Goal: Information Seeking & Learning: Learn about a topic

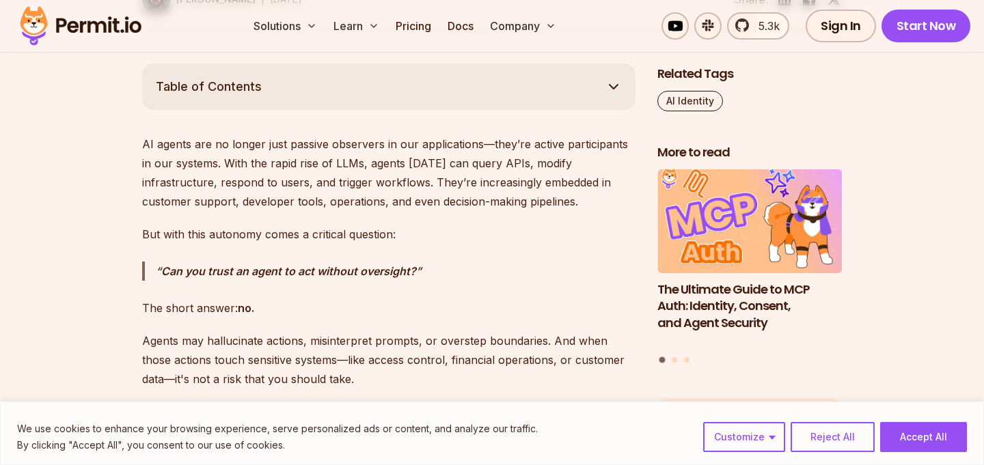
scroll to position [784, 0]
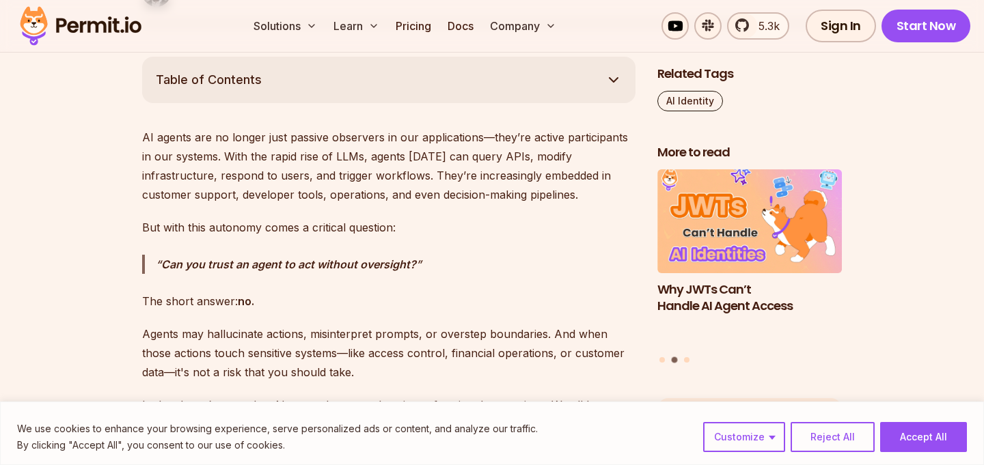
click at [322, 200] on p "AI agents are no longer just passive observers in our applications—they’re acti…" at bounding box center [388, 166] width 493 height 77
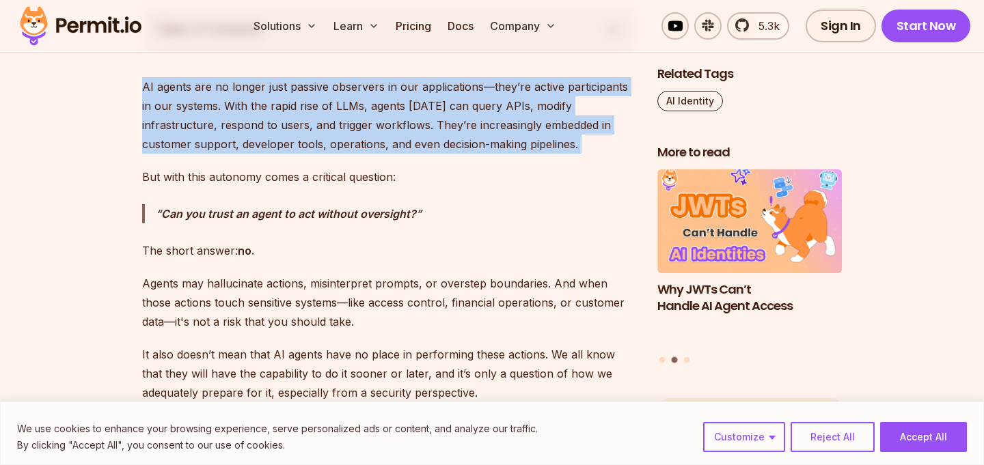
scroll to position [843, 0]
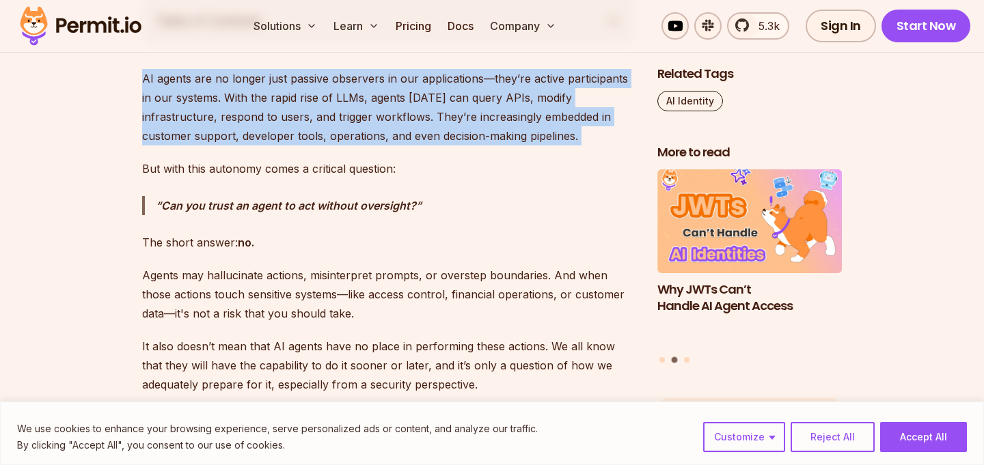
click at [318, 162] on p "But with this autonomy comes a critical question:" at bounding box center [388, 168] width 493 height 19
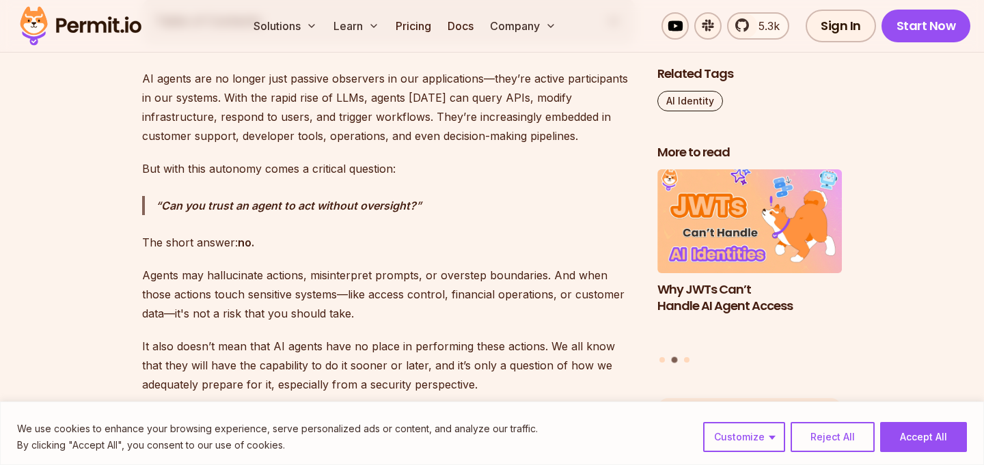
click at [318, 162] on p "But with this autonomy comes a critical question:" at bounding box center [388, 168] width 493 height 19
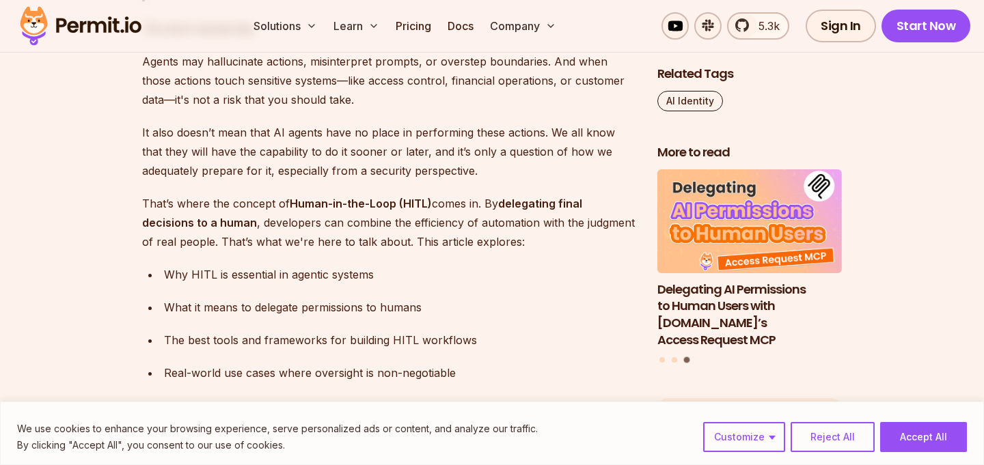
scroll to position [1058, 0]
click at [313, 133] on p "It also doesn’t mean that AI agents have no place in performing these actions. …" at bounding box center [388, 150] width 493 height 57
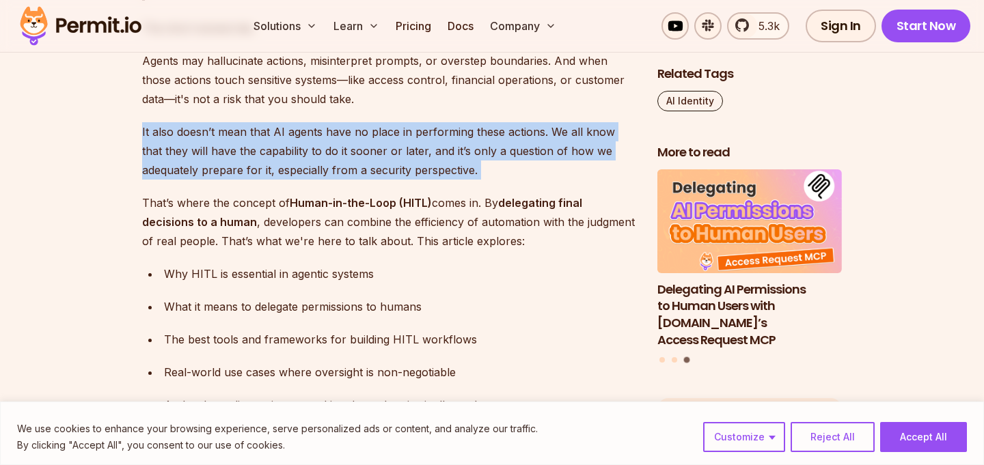
click at [313, 133] on p "It also doesn’t mean that AI agents have no place in performing these actions. …" at bounding box center [388, 150] width 493 height 57
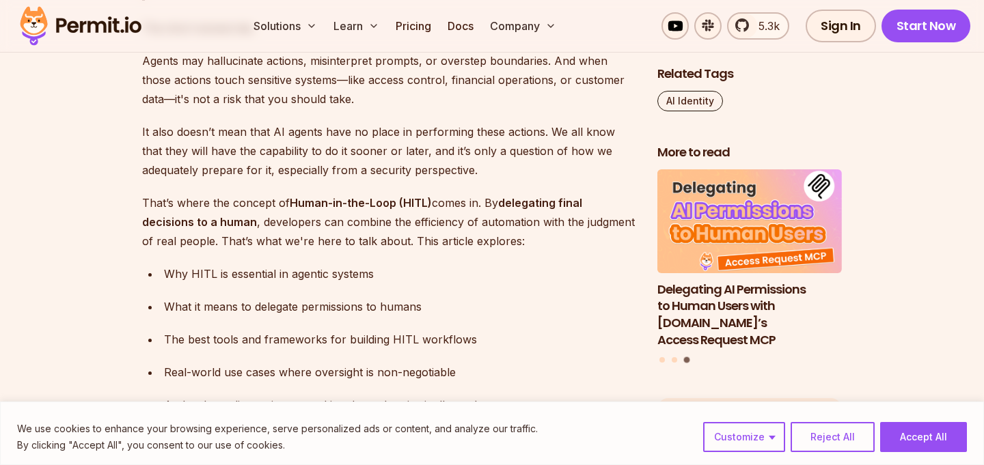
click at [313, 133] on p "It also doesn’t mean that AI agents have no place in performing these actions. …" at bounding box center [388, 150] width 493 height 57
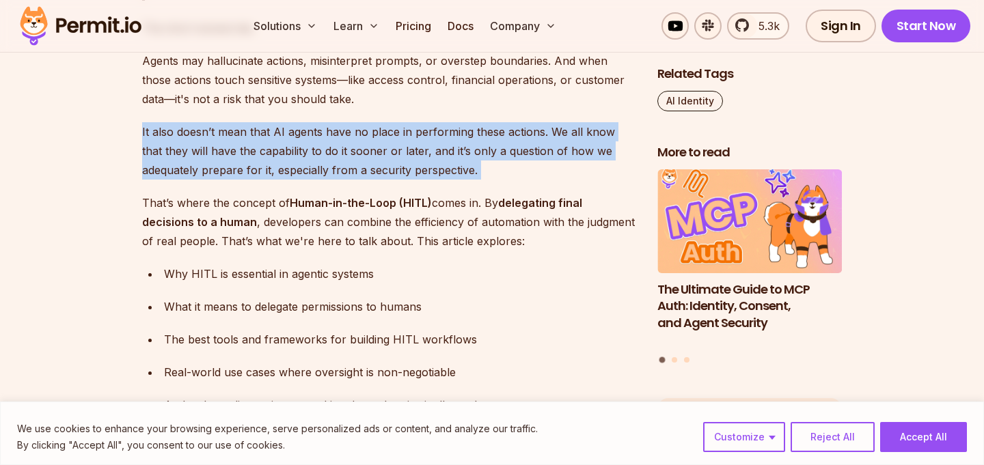
click at [336, 217] on p "That’s where the concept of Human-in-the-Loop (HITL) comes in. By delegating fi…" at bounding box center [388, 221] width 493 height 57
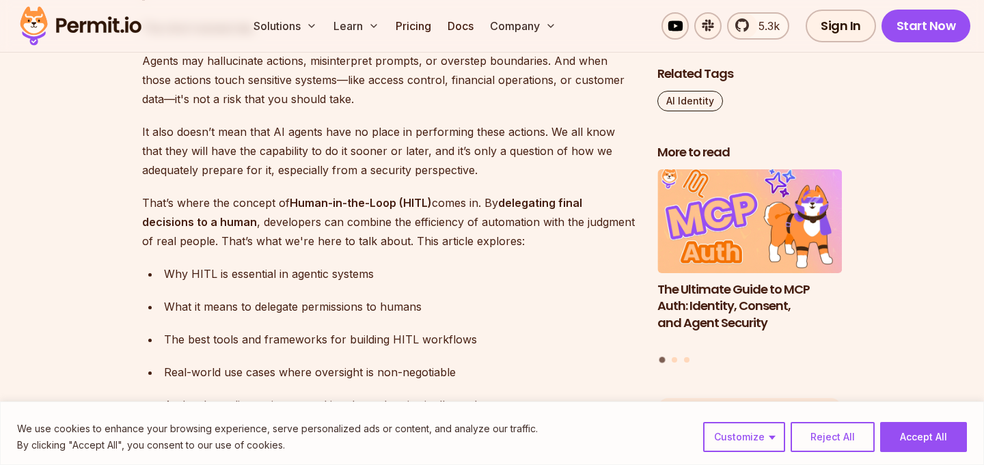
click at [336, 217] on p "That’s where the concept of Human-in-the-Loop (HITL) comes in. By delegating fi…" at bounding box center [388, 221] width 493 height 57
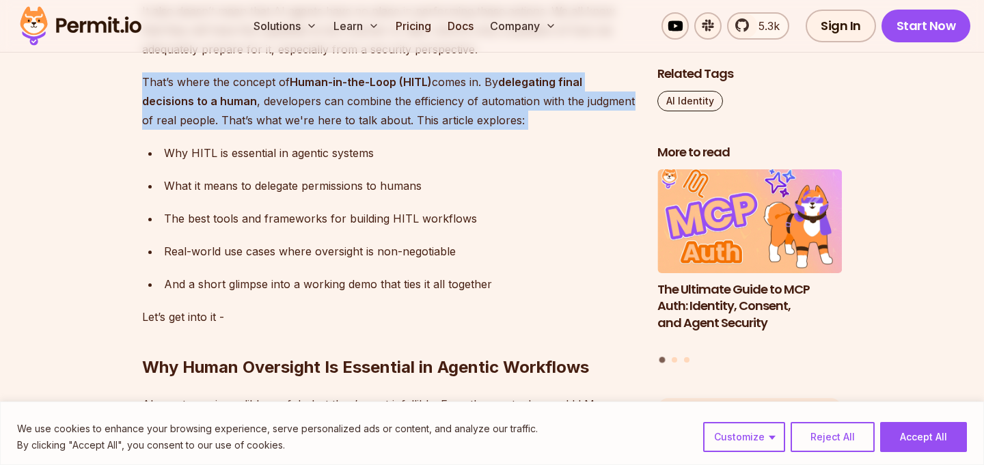
scroll to position [1189, 0]
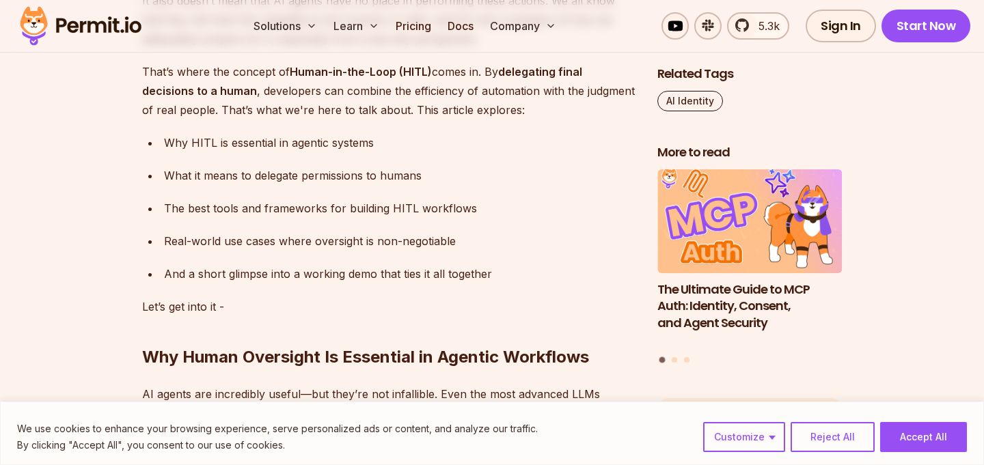
click at [336, 212] on div "The best tools and frameworks for building HITL workflows" at bounding box center [399, 208] width 471 height 19
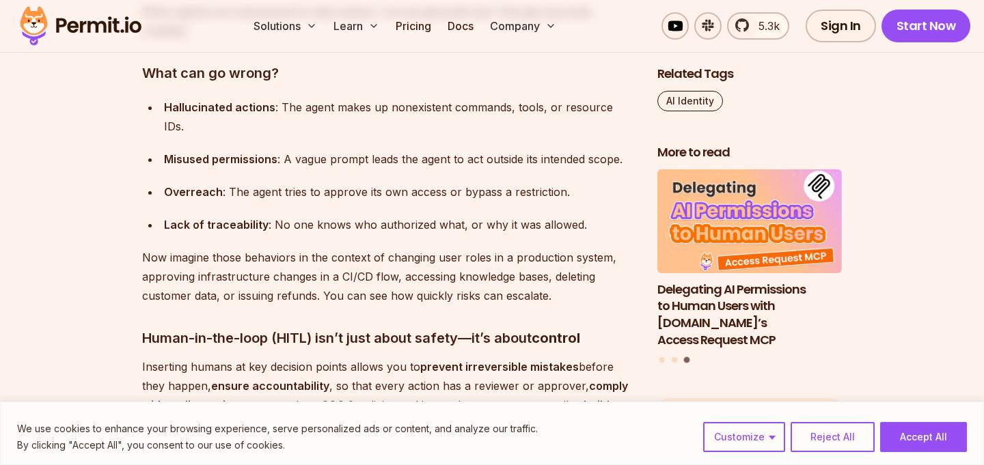
scroll to position [1640, 0]
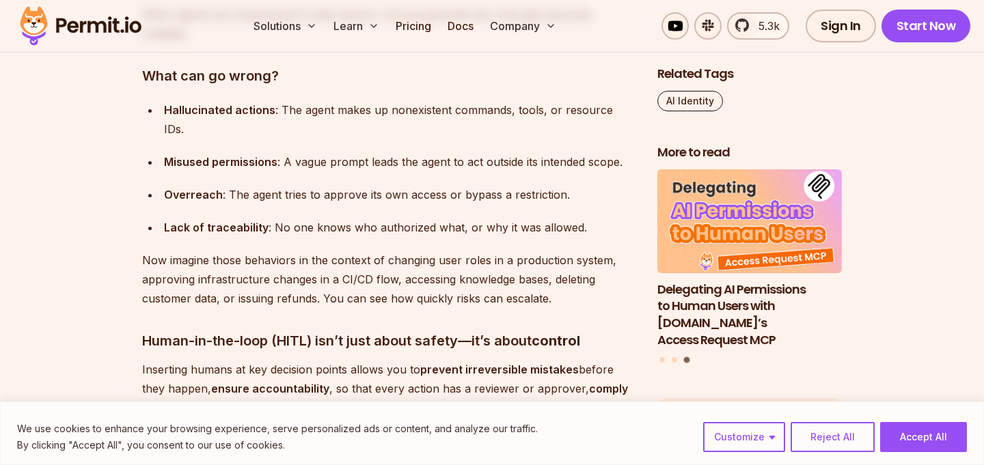
click at [336, 218] on div "Lack of traceability : No one knows who authorized what, or why it was allowed." at bounding box center [399, 227] width 471 height 19
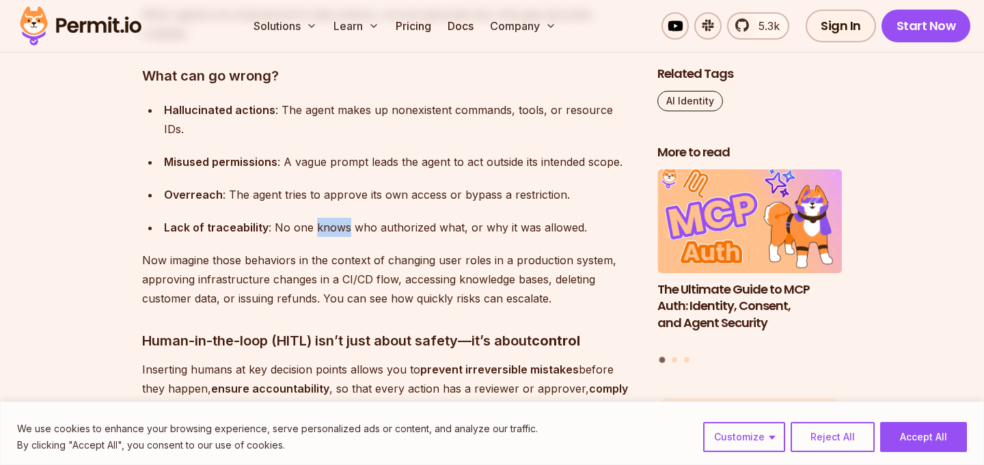
click at [336, 218] on div "Lack of traceability : No one knows who authorized what, or why it was allowed." at bounding box center [399, 227] width 471 height 19
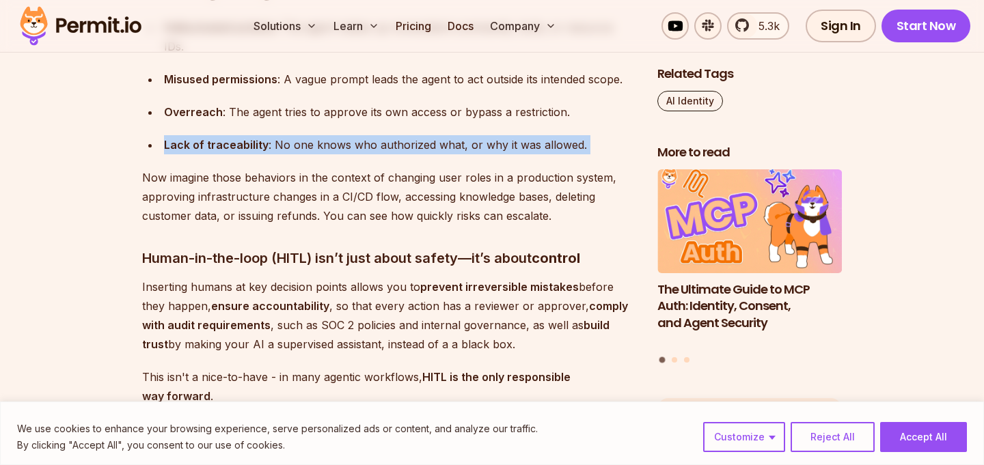
scroll to position [1724, 0]
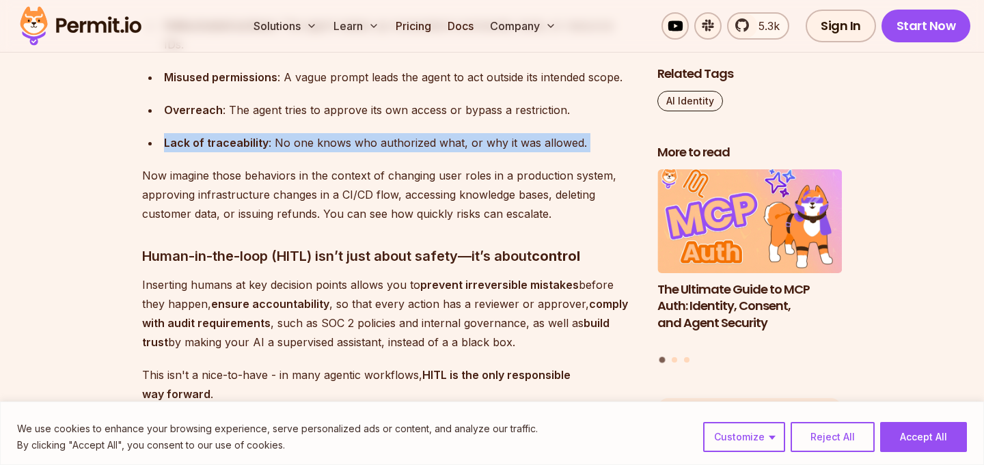
click at [343, 169] on p "Now imagine those behaviors in the context of changing user roles in a producti…" at bounding box center [388, 194] width 493 height 57
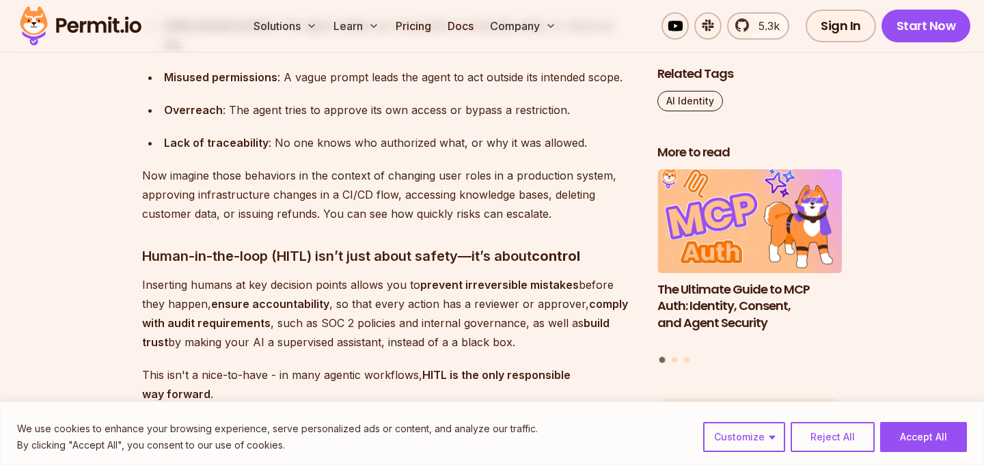
click at [343, 169] on p "Now imagine those behaviors in the context of changing user roles in a producti…" at bounding box center [388, 194] width 493 height 57
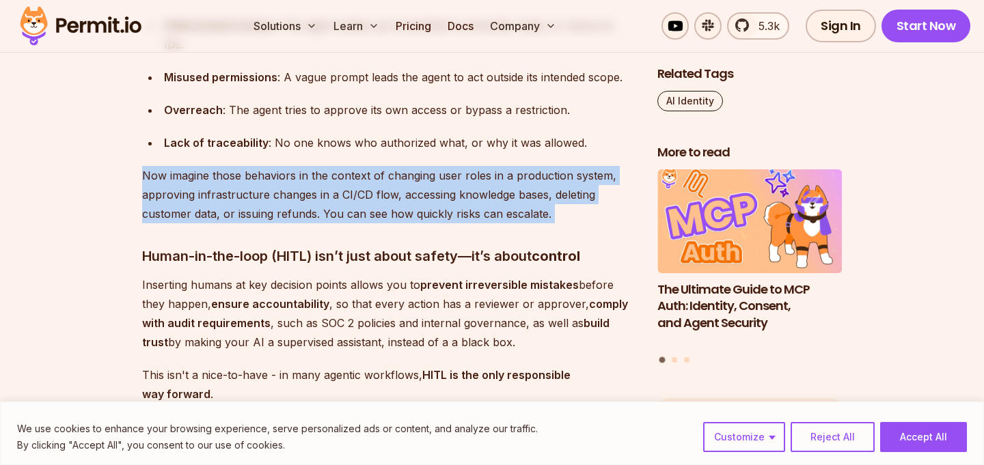
click at [343, 169] on p "Now imagine those behaviors in the context of changing user roles in a producti…" at bounding box center [388, 194] width 493 height 57
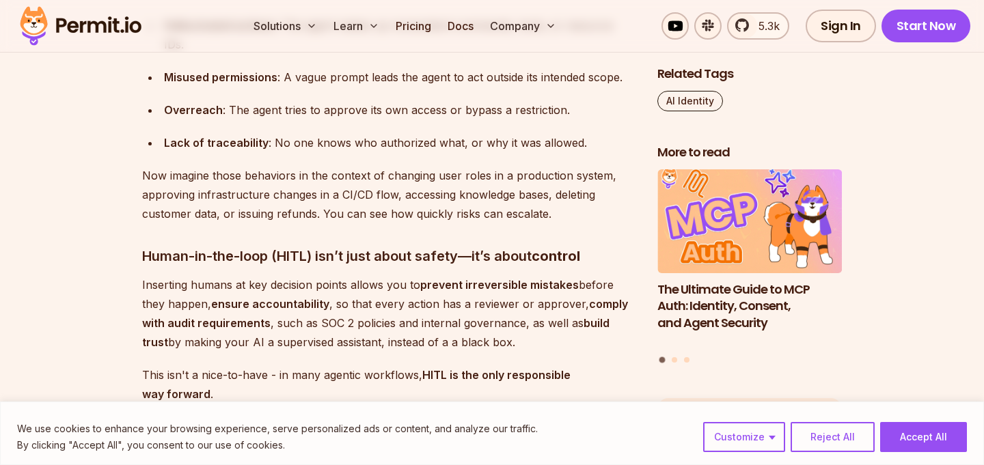
click at [343, 169] on p "Now imagine those behaviors in the context of changing user roles in a producti…" at bounding box center [388, 194] width 493 height 57
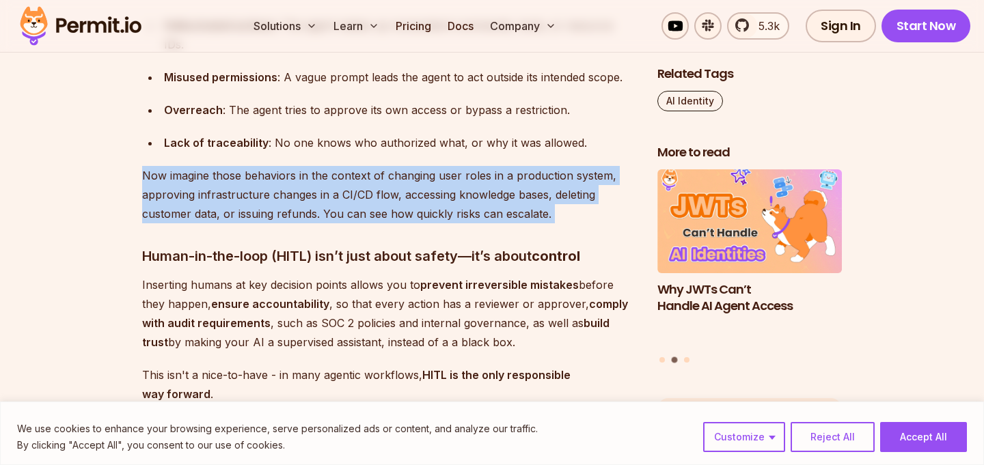
click at [343, 169] on p "Now imagine those behaviors in the context of changing user roles in a producti…" at bounding box center [388, 194] width 493 height 57
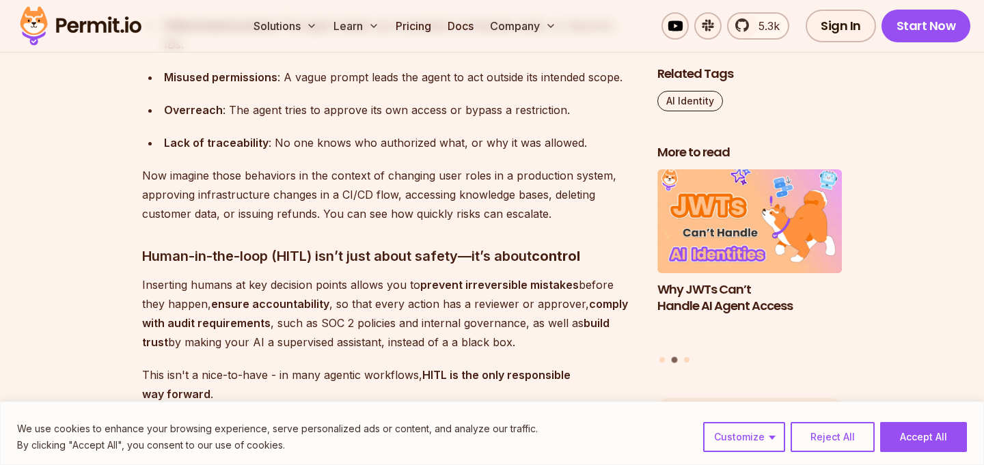
click at [343, 169] on p "Now imagine those behaviors in the context of changing user roles in a producti…" at bounding box center [388, 194] width 493 height 57
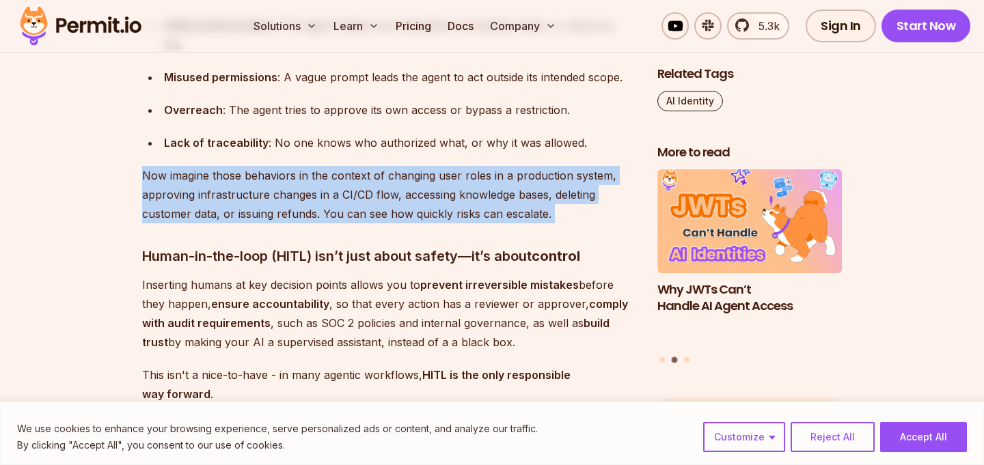
click at [343, 169] on p "Now imagine those behaviors in the context of changing user roles in a producti…" at bounding box center [388, 194] width 493 height 57
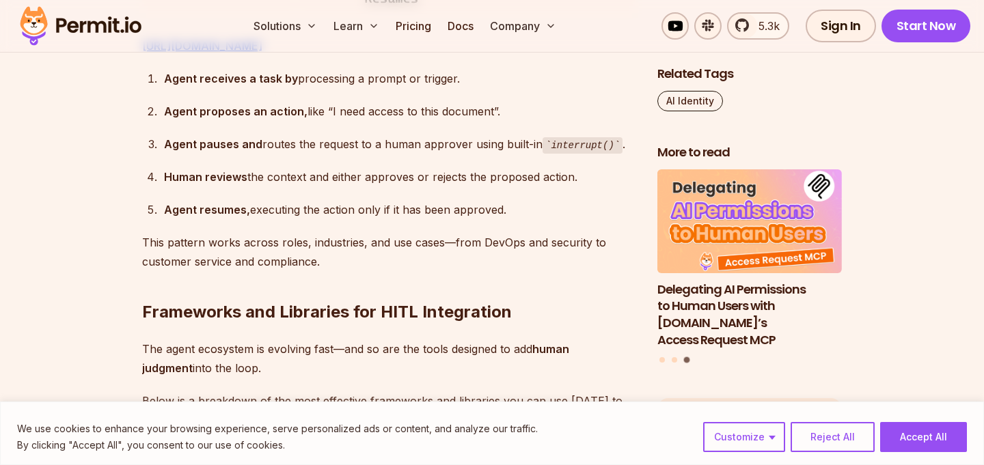
scroll to position [2578, 0]
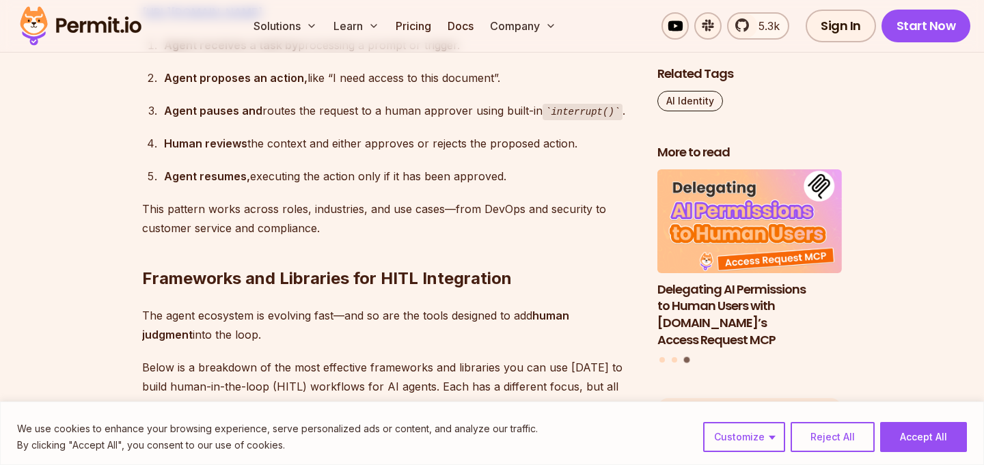
click at [343, 153] on div "Human reviews the context and either approves or rejects the proposed action." at bounding box center [399, 143] width 471 height 19
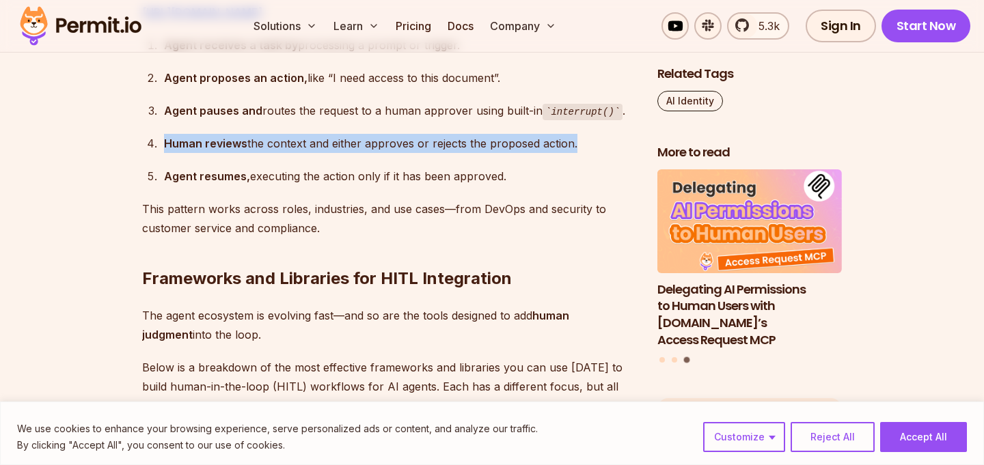
click at [343, 153] on div "Human reviews the context and either approves or rejects the proposed action." at bounding box center [399, 143] width 471 height 19
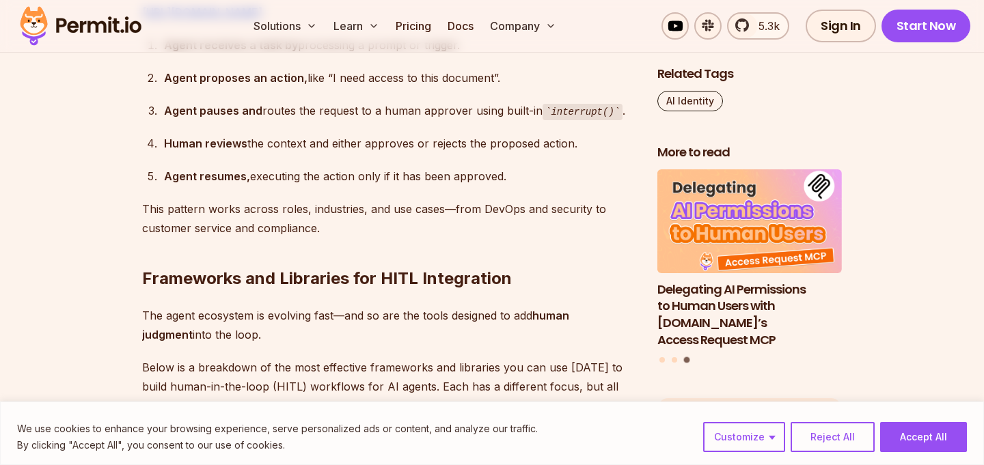
click at [343, 153] on div "Human reviews the context and either approves or rejects the proposed action." at bounding box center [399, 143] width 471 height 19
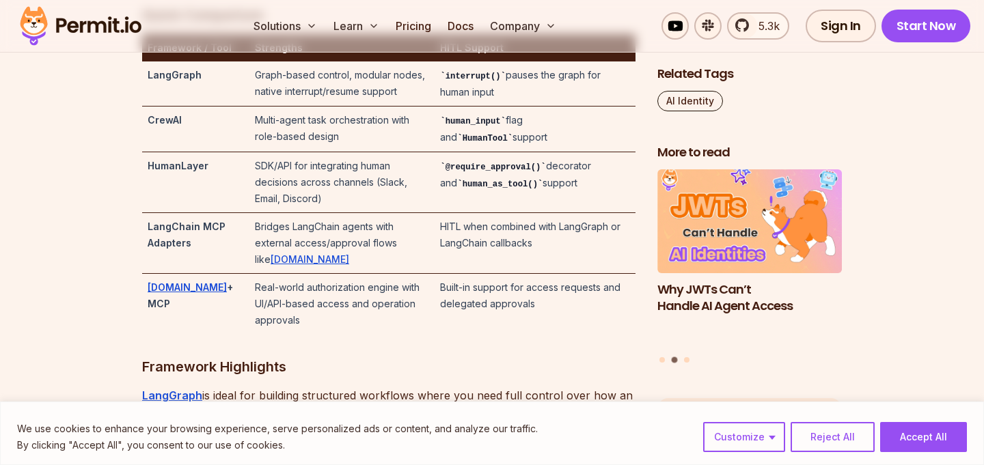
scroll to position [3015, 0]
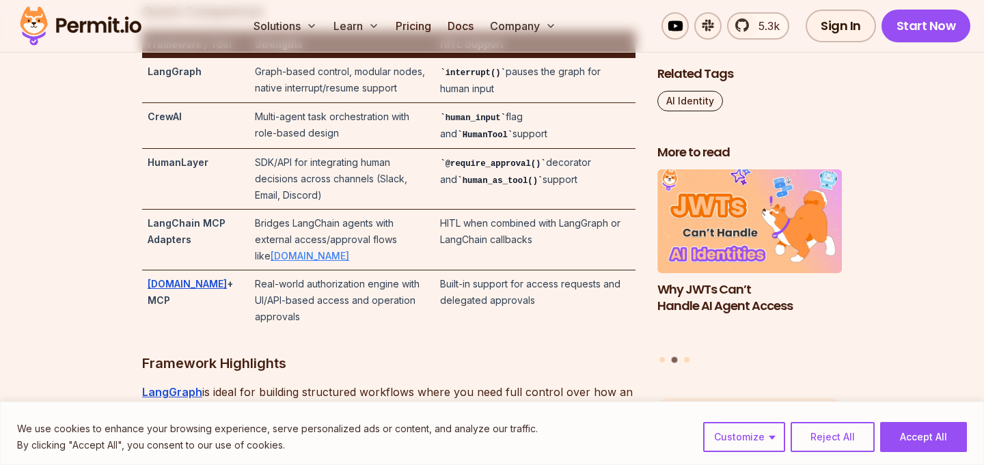
click at [349, 258] on link "Permit.io" at bounding box center [310, 256] width 79 height 12
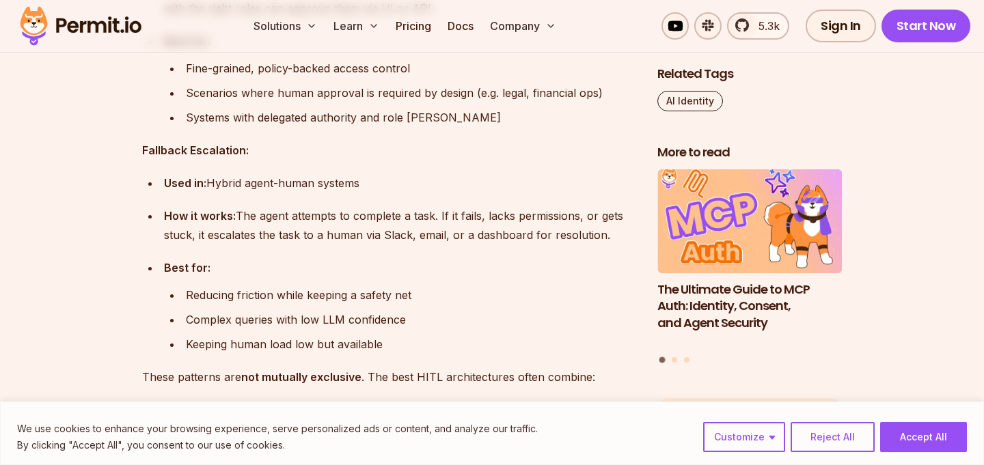
scroll to position [5326, 0]
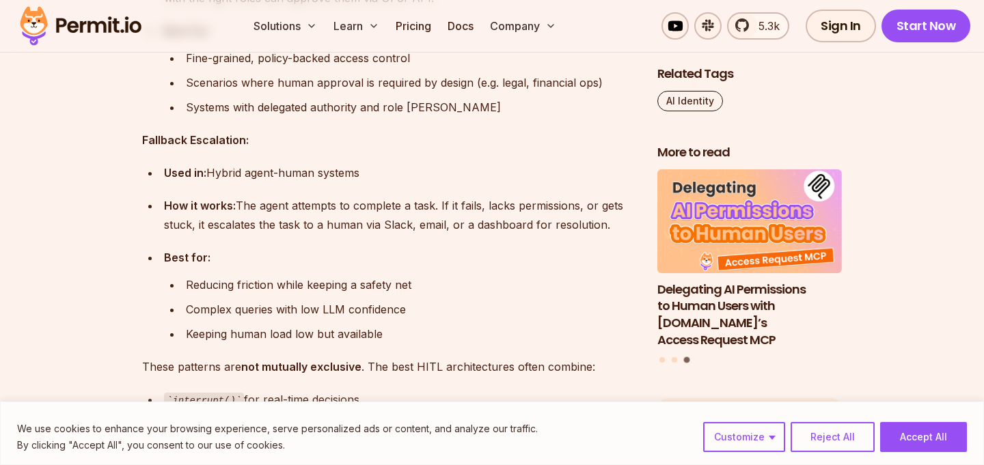
click at [534, 230] on div "How it works: The agent attempts to complete a task. If it fails, lacks permiss…" at bounding box center [399, 215] width 471 height 38
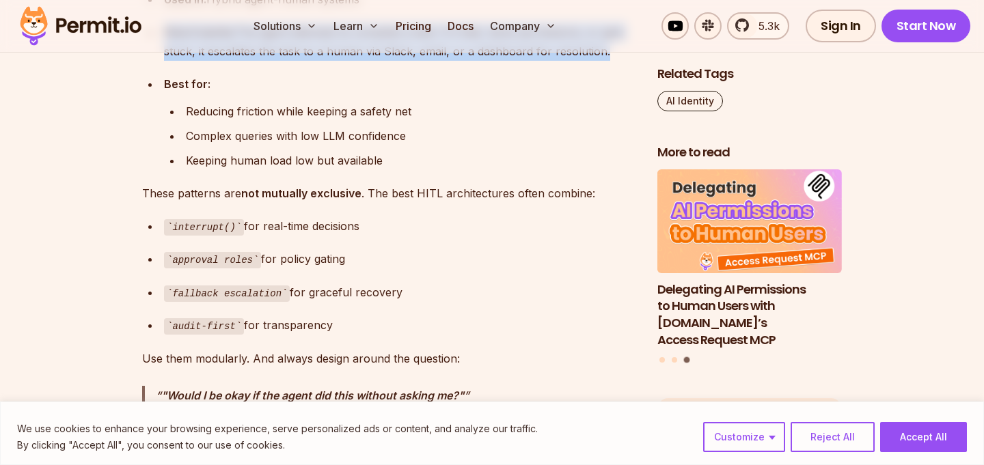
scroll to position [5513, 0]
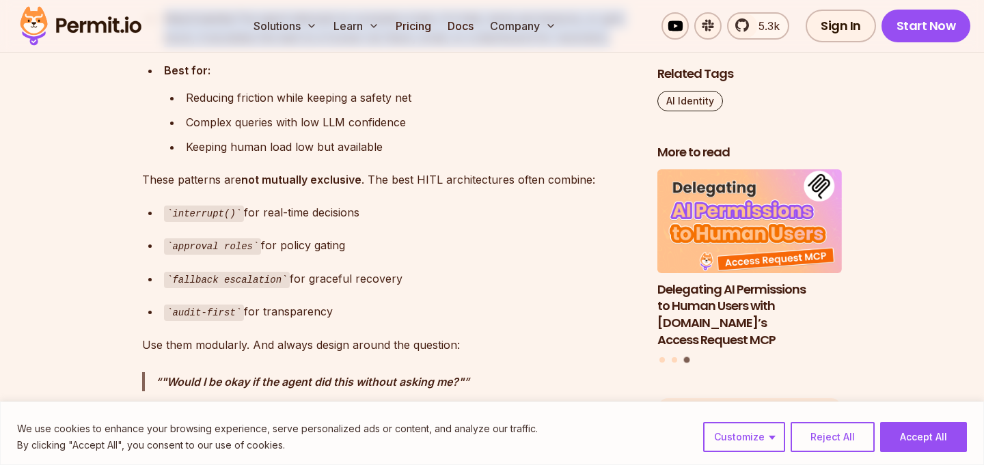
click at [331, 107] on div "Reducing friction while keeping a safety net" at bounding box center [411, 97] width 450 height 19
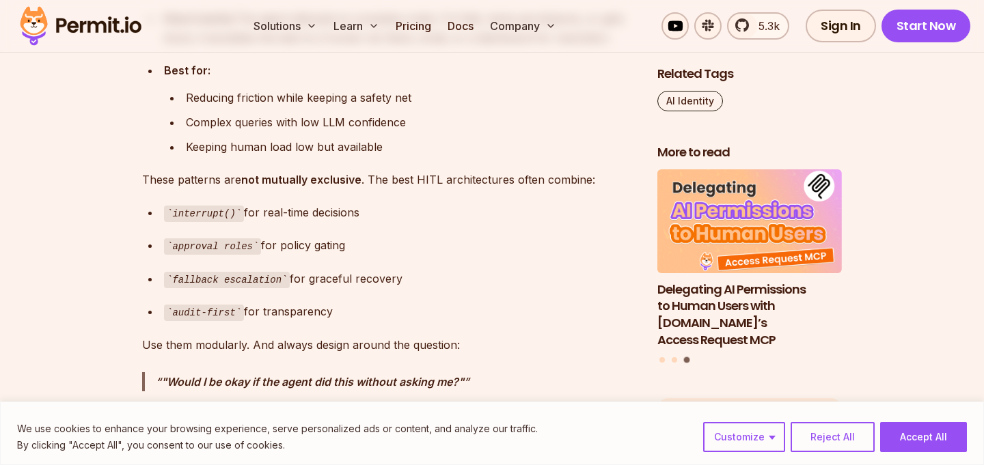
click at [331, 107] on div "Reducing friction while keeping a safety net" at bounding box center [411, 97] width 450 height 19
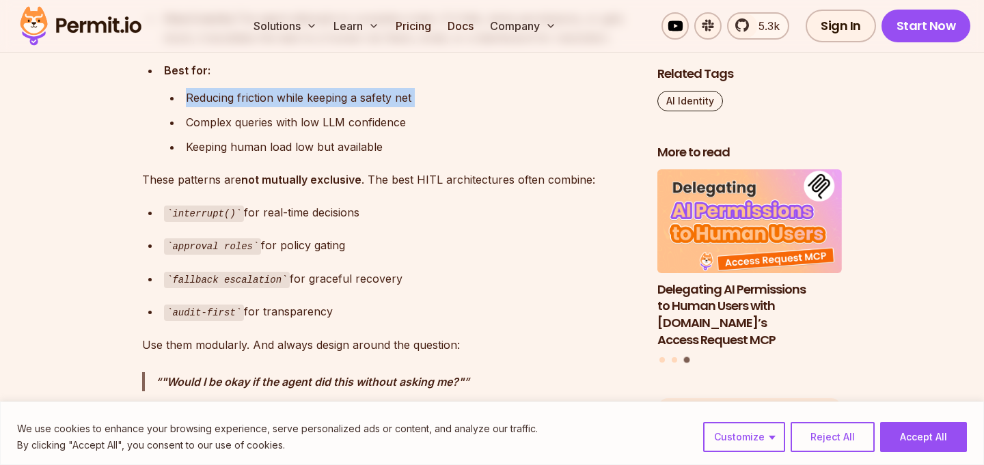
click at [331, 127] on div "Complex queries with low LLM confidence" at bounding box center [411, 122] width 450 height 19
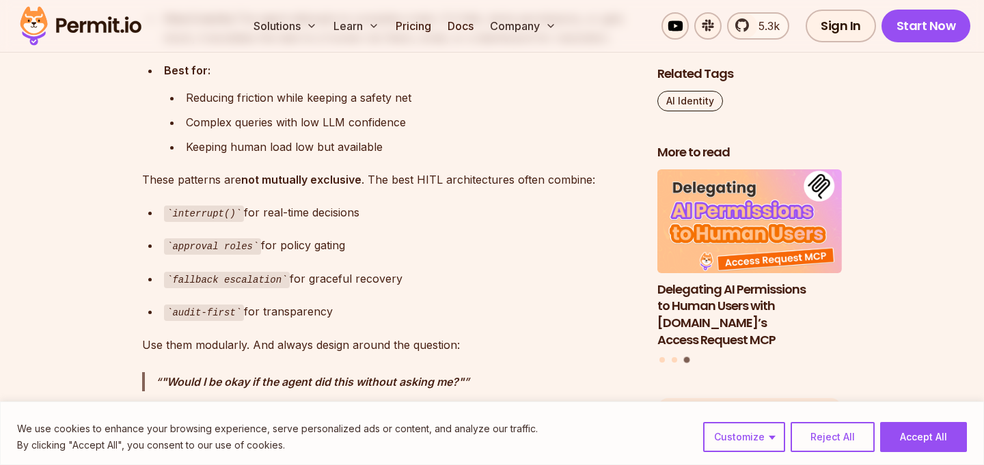
click at [331, 127] on div "Complex queries with low LLM confidence" at bounding box center [411, 122] width 450 height 19
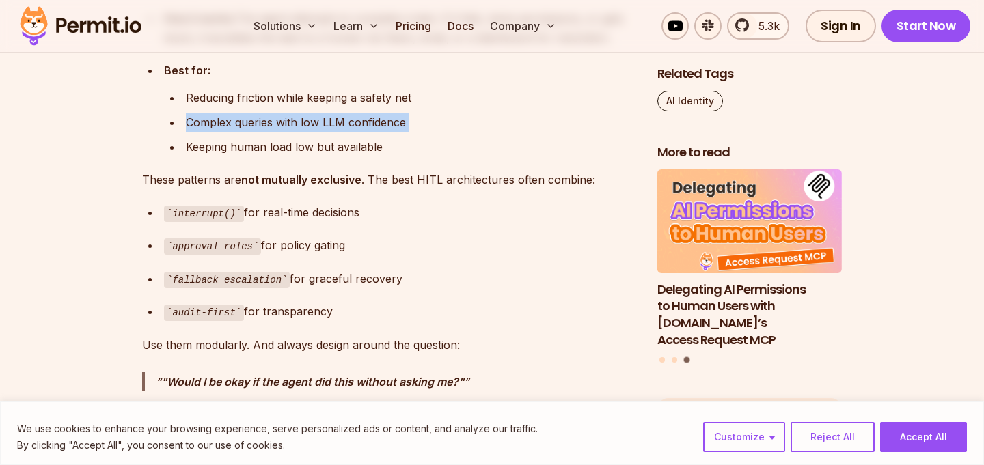
click at [332, 151] on div "Keeping human load low but available" at bounding box center [411, 146] width 450 height 19
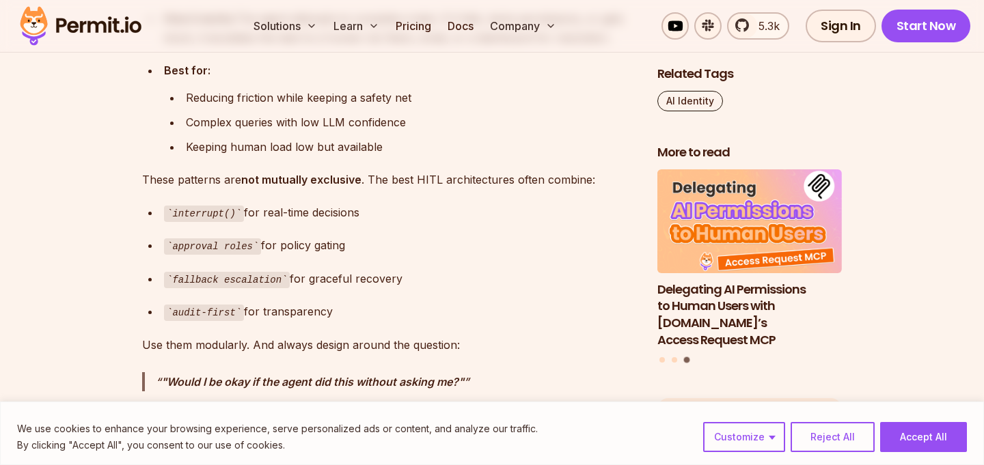
click at [332, 151] on div "Keeping human load low but available" at bounding box center [411, 146] width 450 height 19
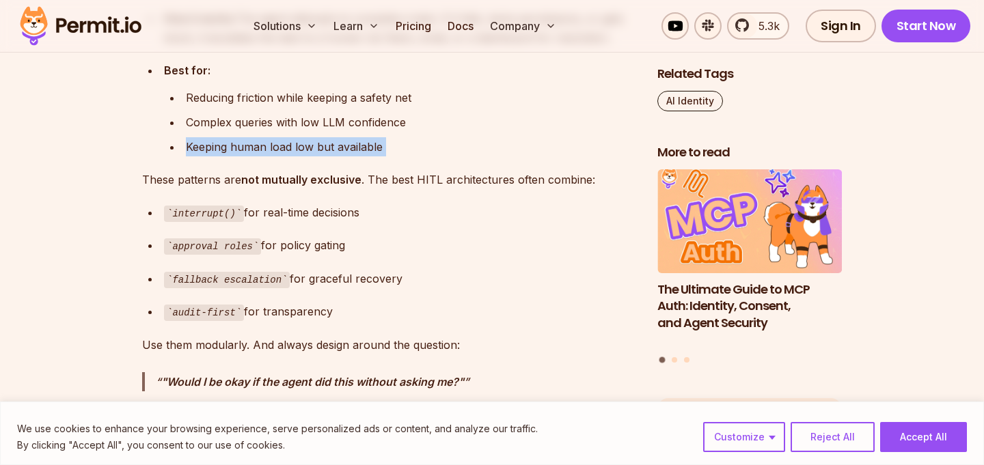
click at [332, 151] on div "Keeping human load low but available" at bounding box center [411, 146] width 450 height 19
click at [396, 183] on p "These patterns are not mutually exclusive . The best HITL architectures often c…" at bounding box center [388, 179] width 493 height 19
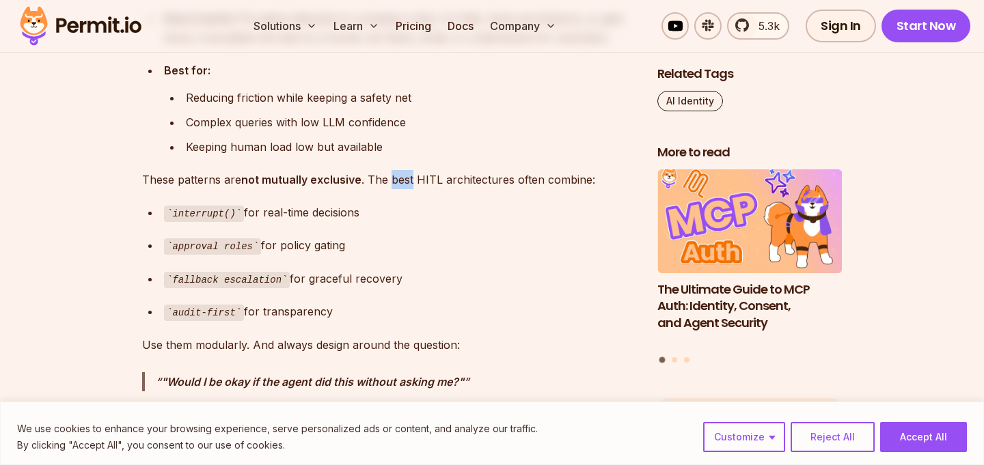
click at [396, 183] on p "These patterns are not mutually exclusive . The best HITL architectures often c…" at bounding box center [388, 179] width 493 height 19
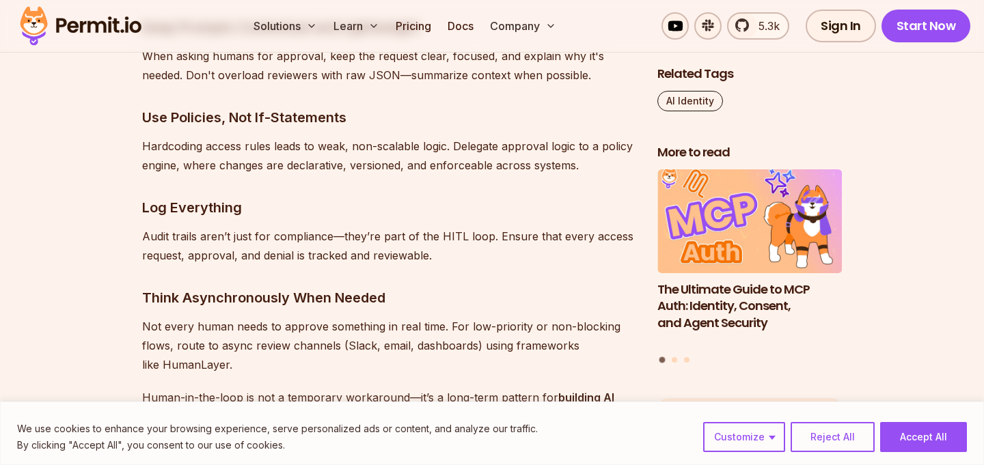
scroll to position [7101, 0]
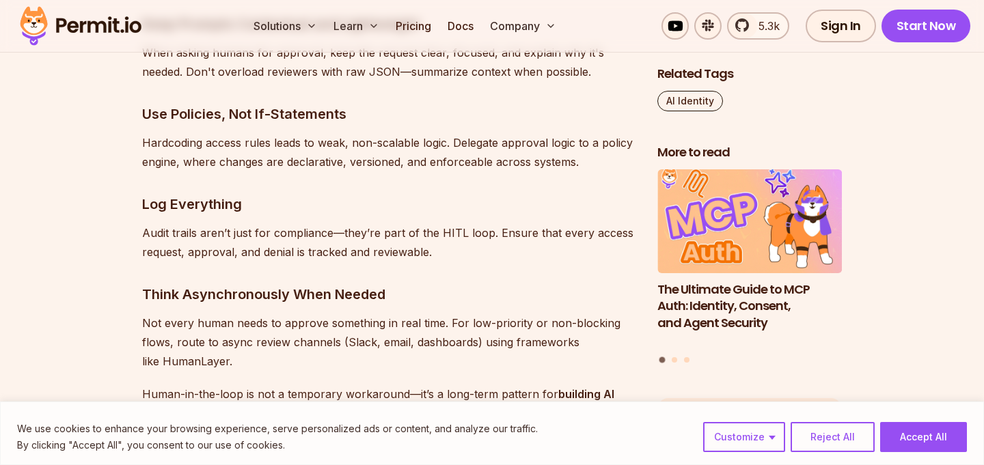
click at [377, 225] on p "Audit trails aren’t just for compliance—they’re part of the HITL loop. Ensure t…" at bounding box center [388, 242] width 493 height 38
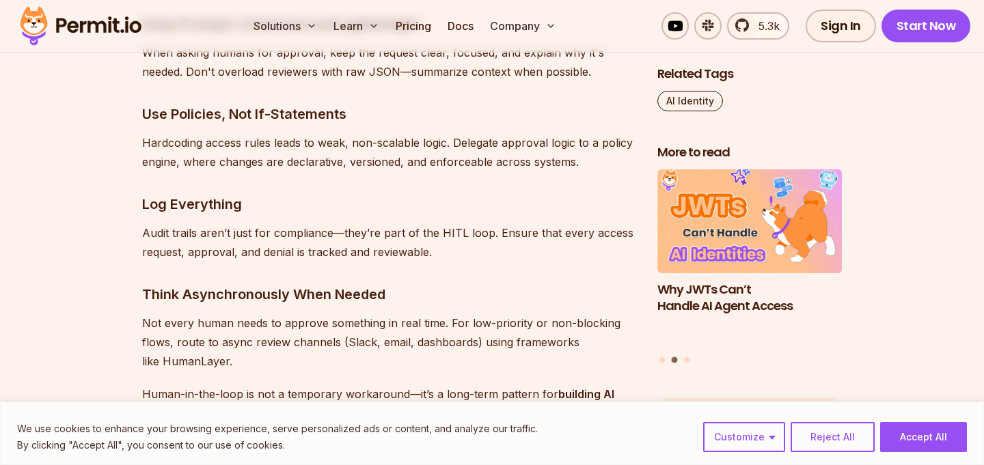
click at [377, 225] on p "Audit trails aren’t just for compliance—they’re part of the HITL loop. Ensure t…" at bounding box center [388, 242] width 493 height 38
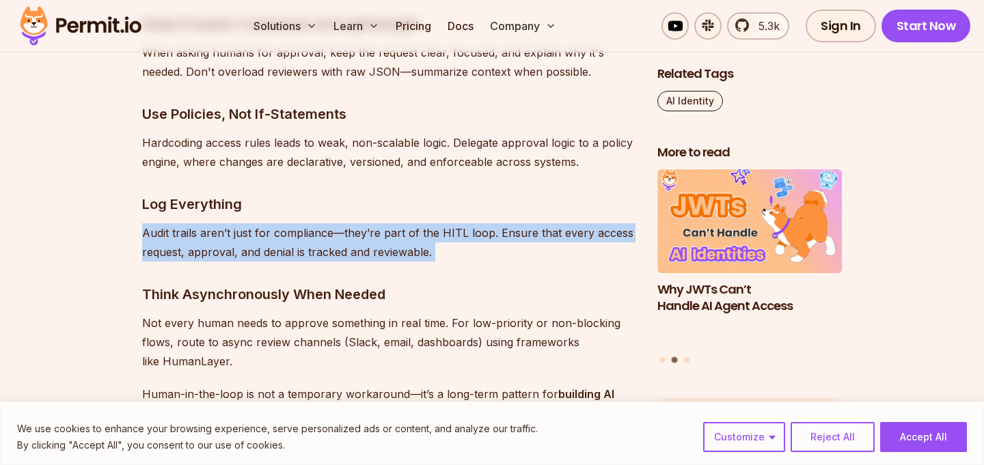
click at [377, 225] on p "Audit trails aren’t just for compliance—they’re part of the HITL loop. Ensure t…" at bounding box center [388, 242] width 493 height 38
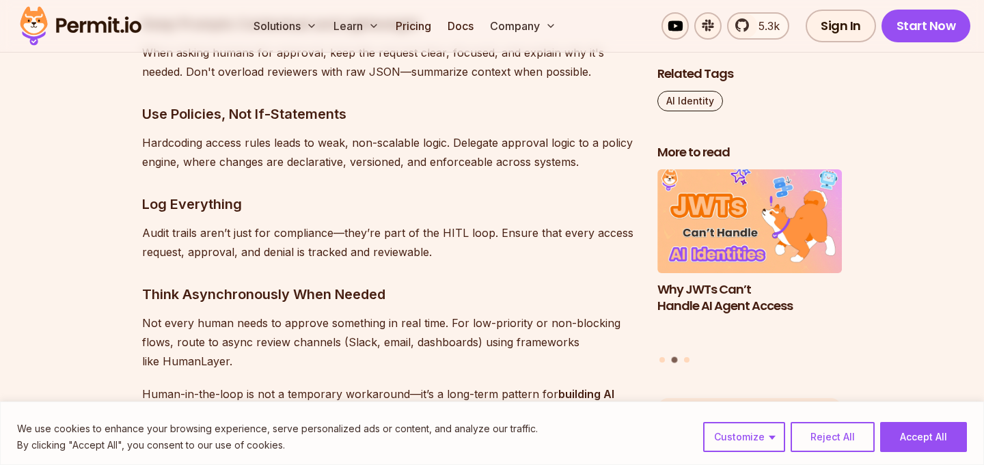
click at [377, 225] on p "Audit trails aren’t just for compliance—they’re part of the HITL loop. Ensure t…" at bounding box center [388, 242] width 493 height 38
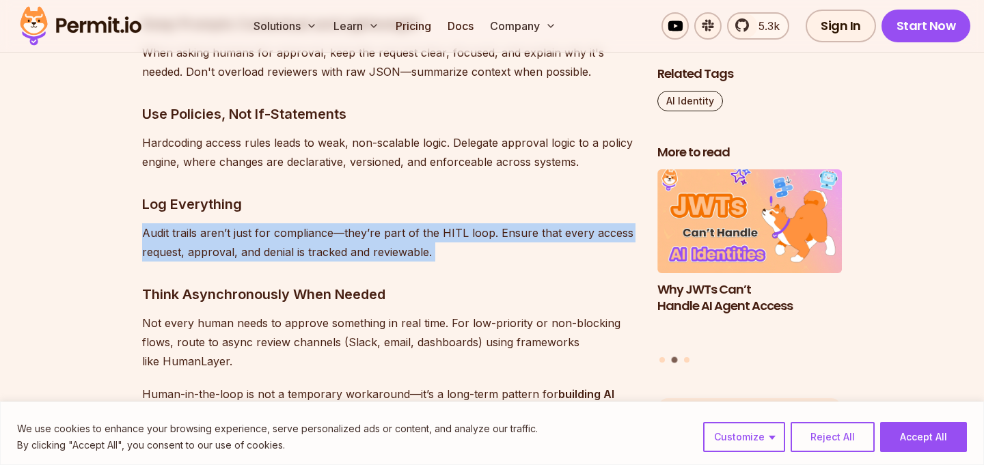
click at [377, 225] on p "Audit trails aren’t just for compliance—they’re part of the HITL loop. Ensure t…" at bounding box center [388, 242] width 493 height 38
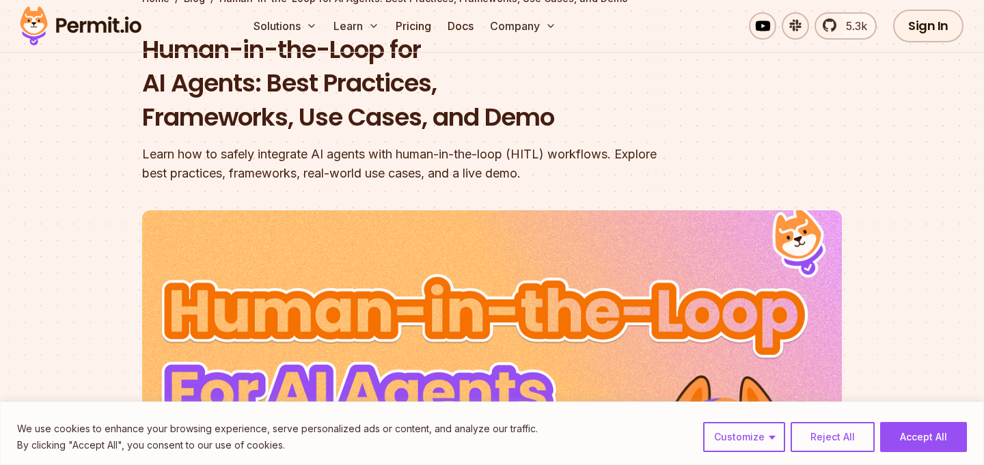
scroll to position [0, 0]
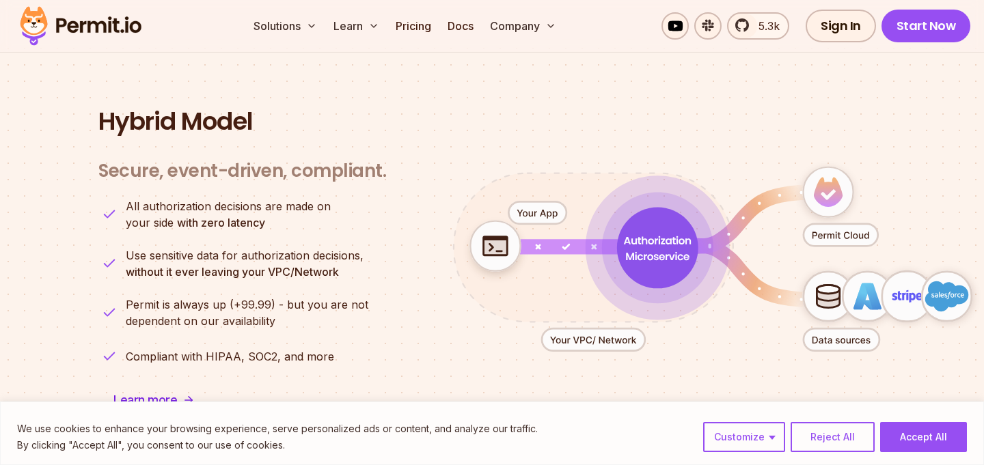
scroll to position [3323, 0]
click at [361, 199] on li "All authorization decisions are made on your side with zero latency" at bounding box center [242, 215] width 288 height 33
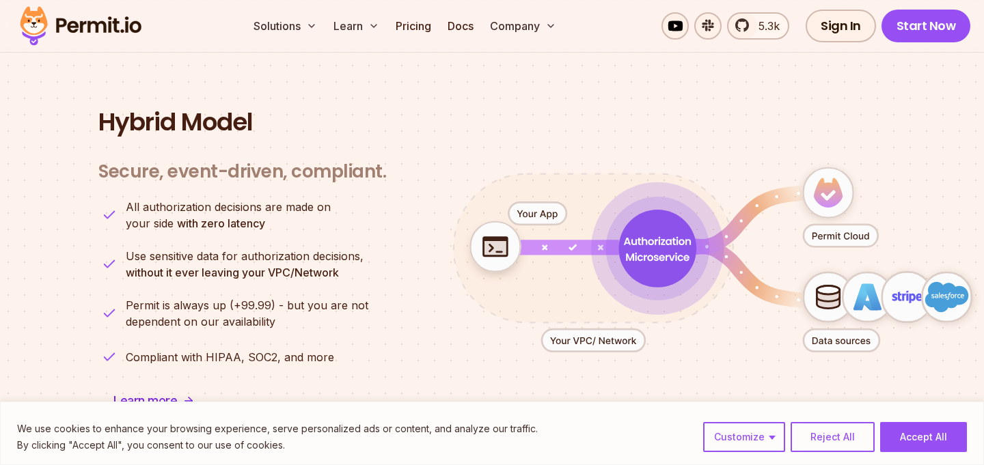
click at [361, 199] on li "All authorization decisions are made on your side with zero latency" at bounding box center [242, 215] width 288 height 33
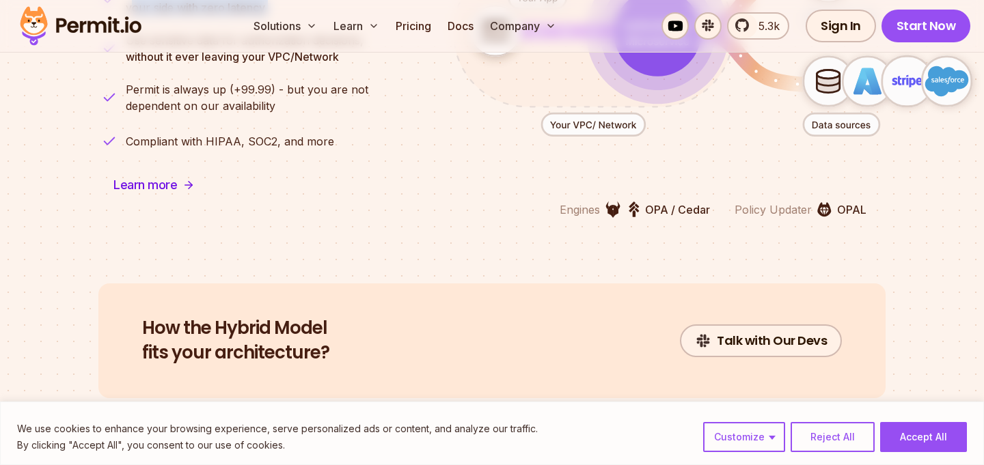
scroll to position [3643, 0]
